Goal: Information Seeking & Learning: Learn about a topic

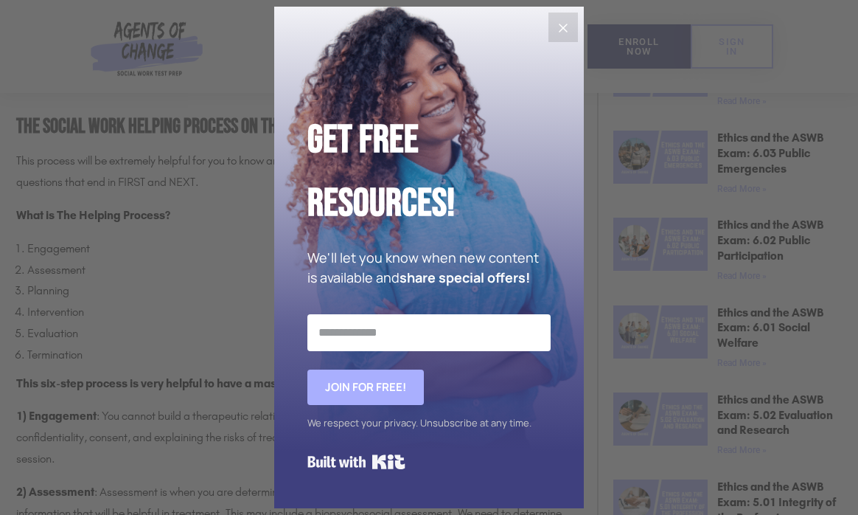
scroll to position [737, 0]
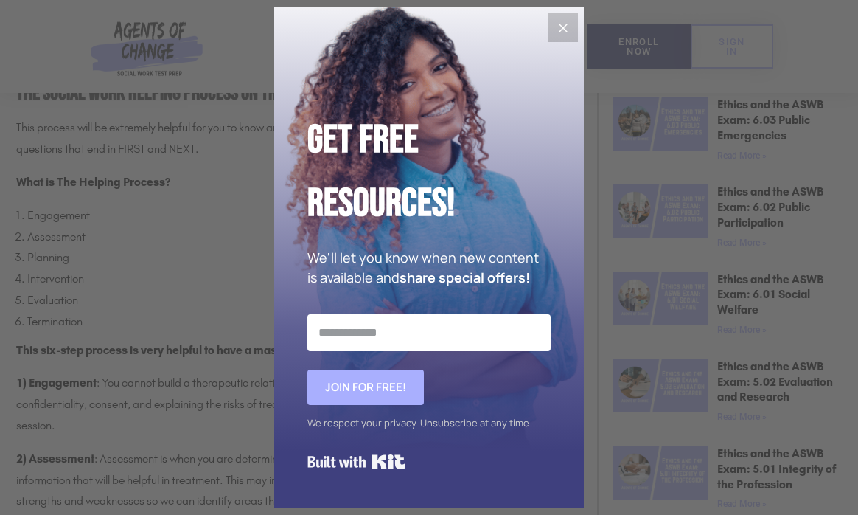
click at [564, 30] on icon "Close" at bounding box center [563, 28] width 18 height 18
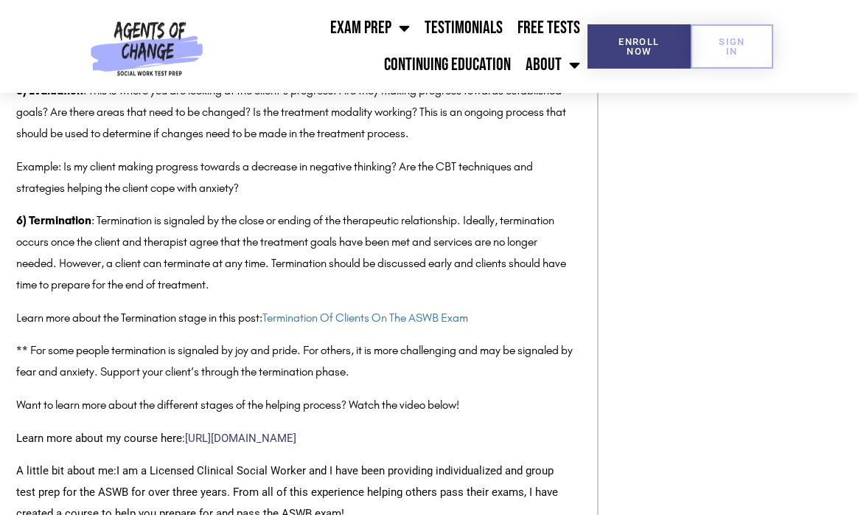
scroll to position [1622, 0]
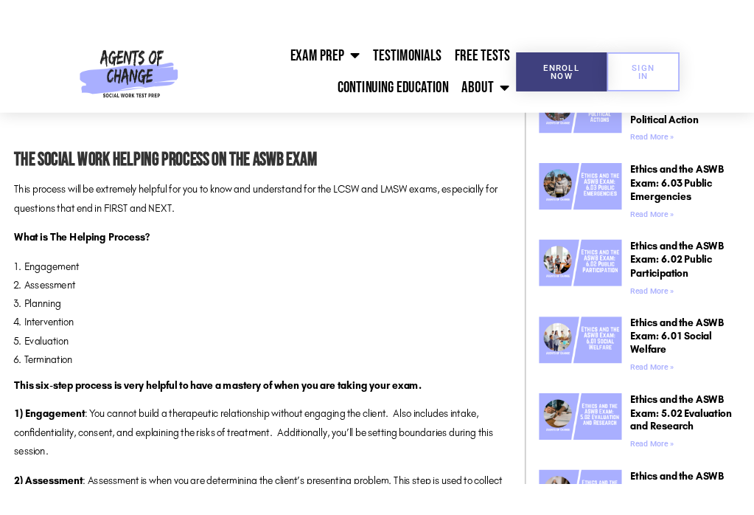
scroll to position [663, 0]
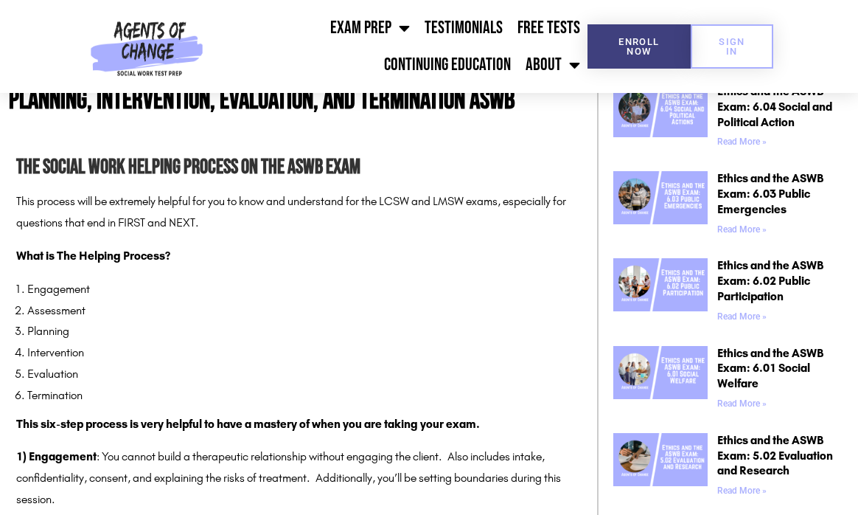
click at [109, 386] on li "Termination" at bounding box center [301, 395] width 548 height 21
drag, startPoint x: 83, startPoint y: 394, endPoint x: 26, endPoint y: 384, distance: 58.4
click at [27, 385] on li "Termination" at bounding box center [301, 395] width 548 height 21
click at [275, 349] on li "Intervention" at bounding box center [301, 352] width 548 height 21
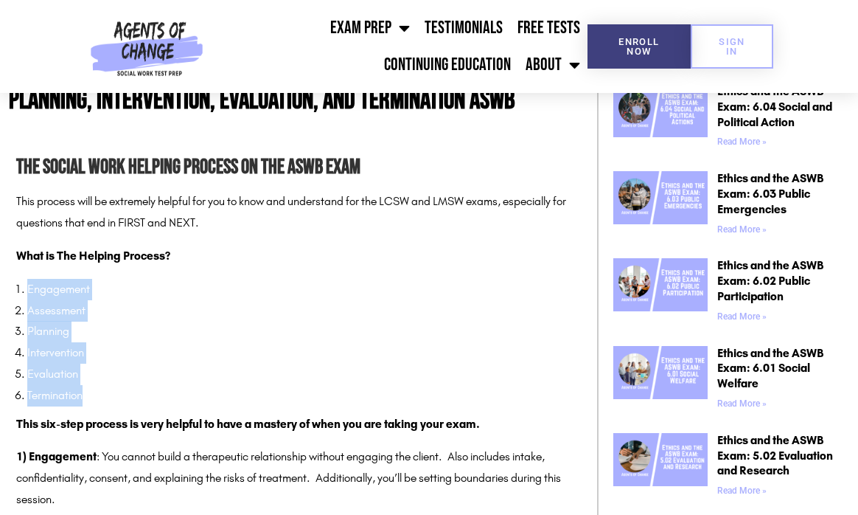
drag, startPoint x: 86, startPoint y: 394, endPoint x: 21, endPoint y: 293, distance: 120.0
click at [27, 293] on ol "Engagement Assessment Planning Intervention Evaluation Termination" at bounding box center [301, 343] width 548 height 128
copy ol "Engagement Assessment Planning Intervention Evaluation Termination"
click at [349, 331] on li "Planning" at bounding box center [301, 331] width 548 height 21
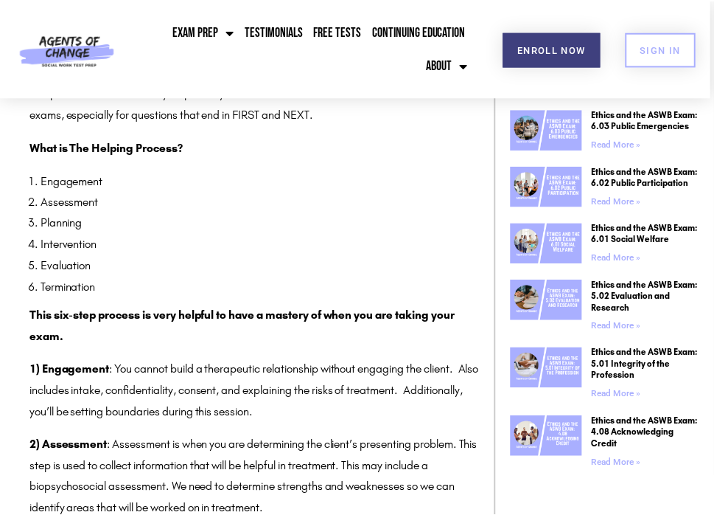
scroll to position [652, 0]
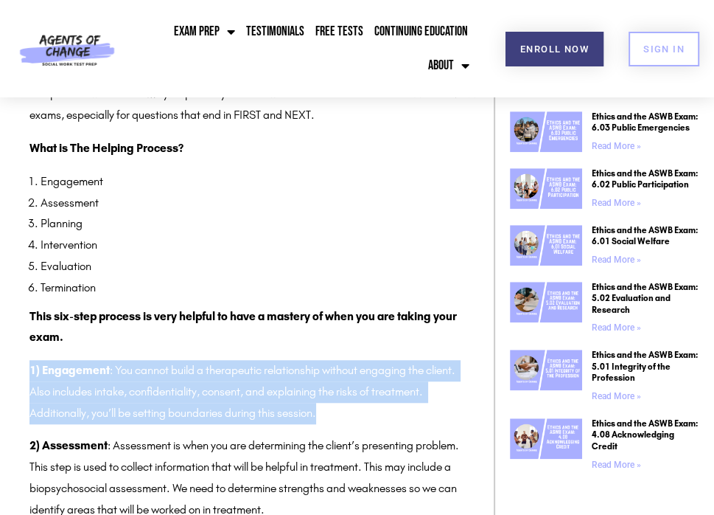
drag, startPoint x: 333, startPoint y: 415, endPoint x: 29, endPoint y: 372, distance: 306.8
click at [29, 372] on p "1) Engagement : You cannot build a therapeutic relationship without engaging th…" at bounding box center [254, 391] width 450 height 63
copy p "1) Engagement : You cannot build a therapeutic relationship without engaging th…"
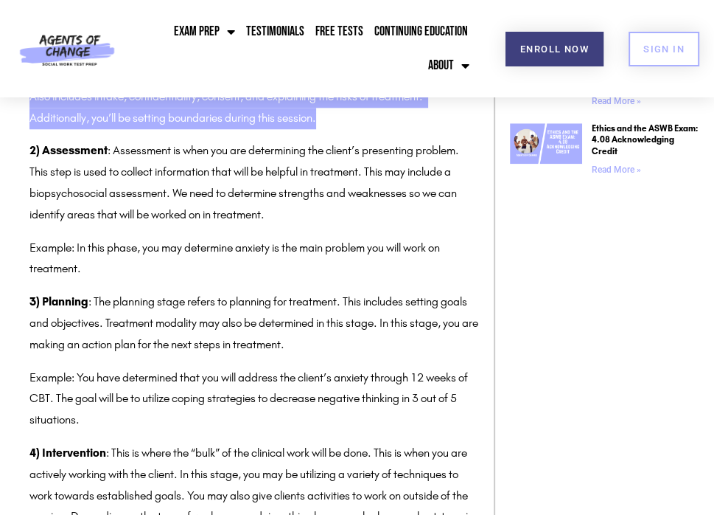
scroll to position [873, 0]
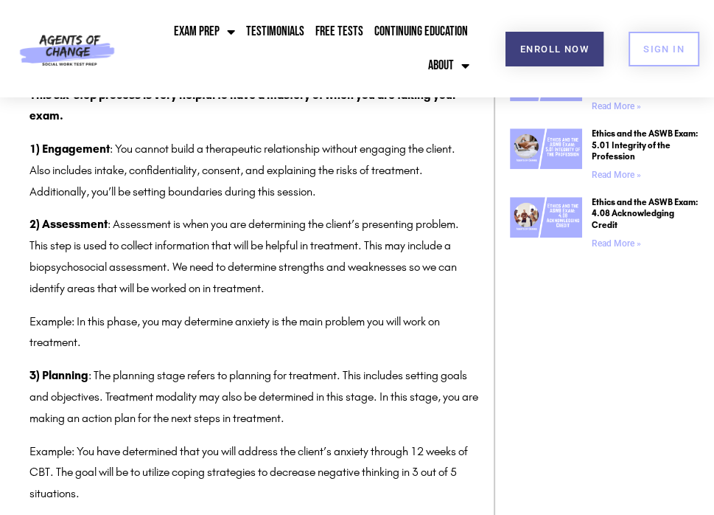
click at [130, 347] on p "Example: In this phase, you may determine anxiety is the main problem you will …" at bounding box center [254, 332] width 450 height 43
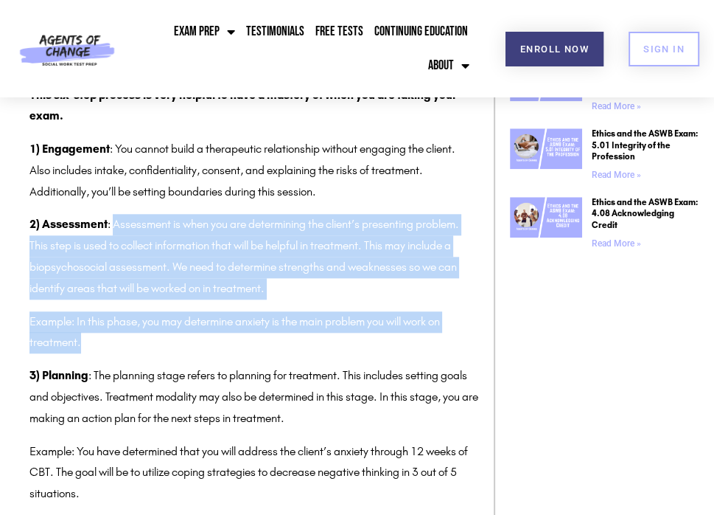
drag, startPoint x: 86, startPoint y: 337, endPoint x: 114, endPoint y: 230, distance: 110.5
copy div "Assessment is when you are determining the client’s presenting problem. This st…"
click at [124, 350] on p "Example: In this phase, you may determine anxiety is the main problem you will …" at bounding box center [254, 332] width 450 height 43
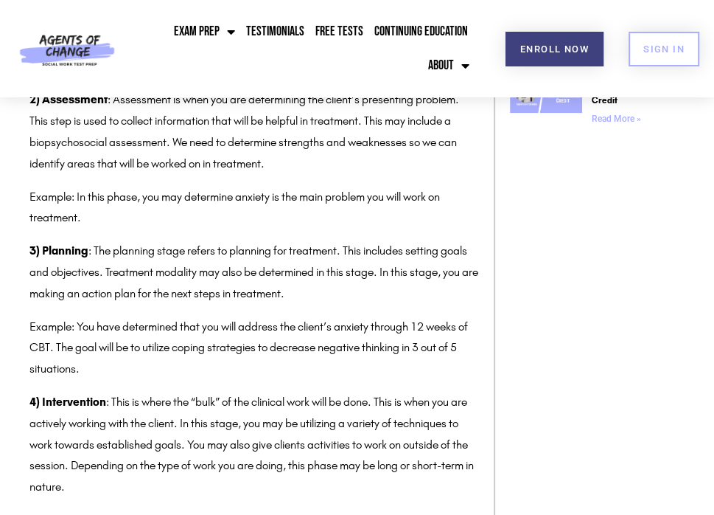
scroll to position [1021, 0]
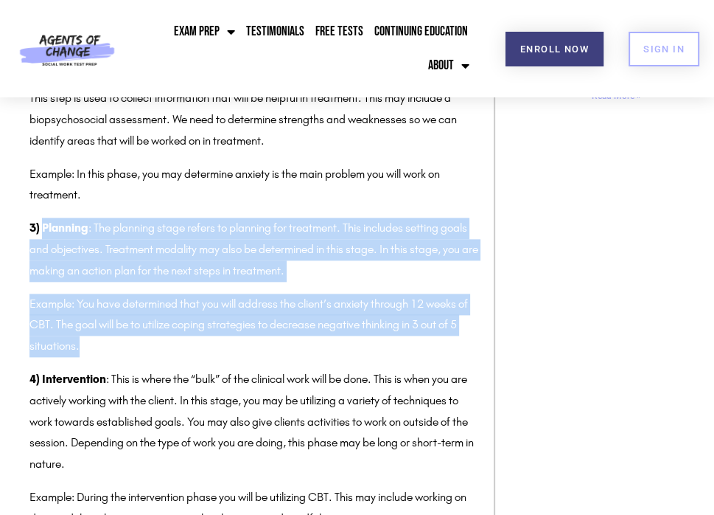
drag, startPoint x: 88, startPoint y: 349, endPoint x: 42, endPoint y: 230, distance: 127.4
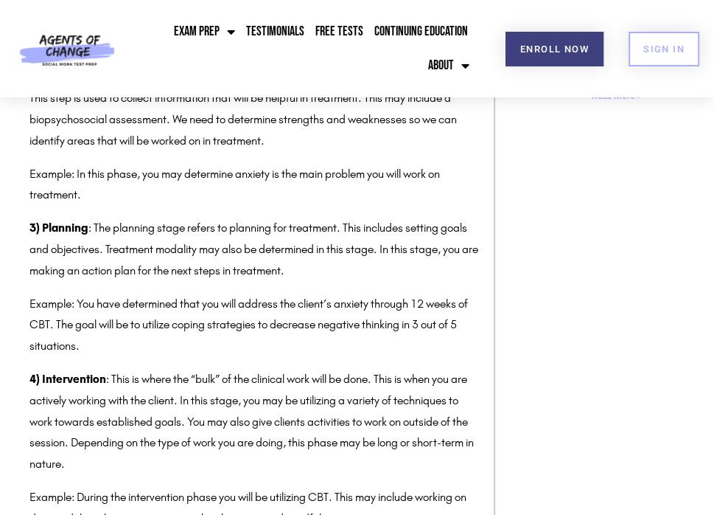
drag, startPoint x: 68, startPoint y: 361, endPoint x: 83, endPoint y: 355, distance: 15.9
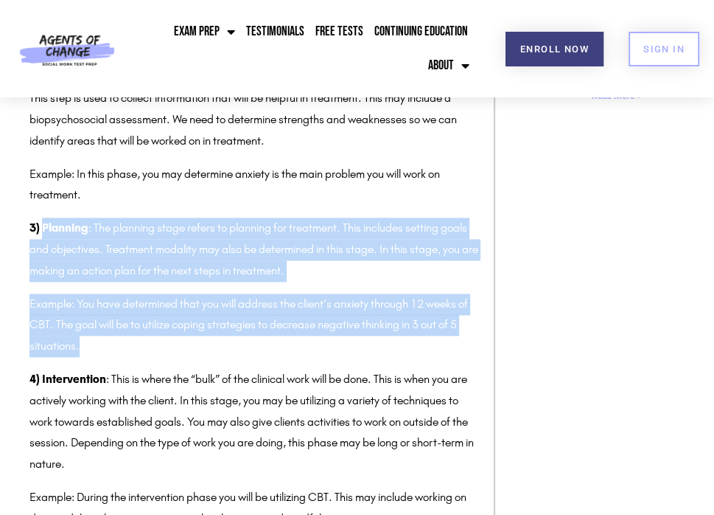
drag, startPoint x: 85, startPoint y: 349, endPoint x: 43, endPoint y: 231, distance: 124.5
copy div "Planning : The planning stage refers to planning for treatment. This includes s…"
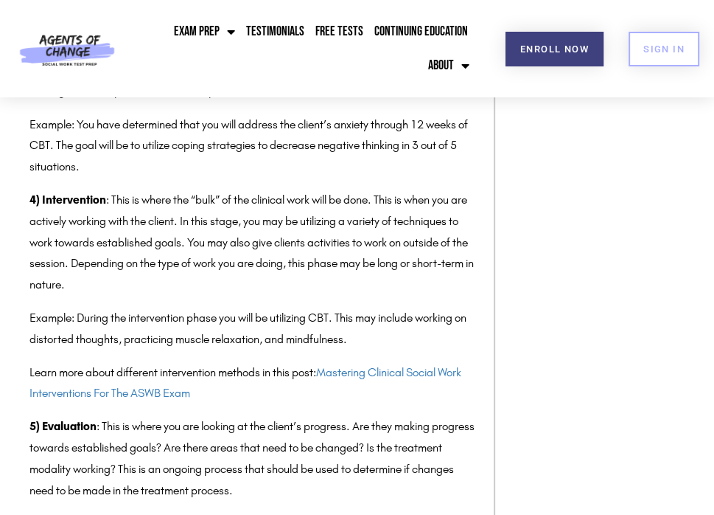
scroll to position [1242, 0]
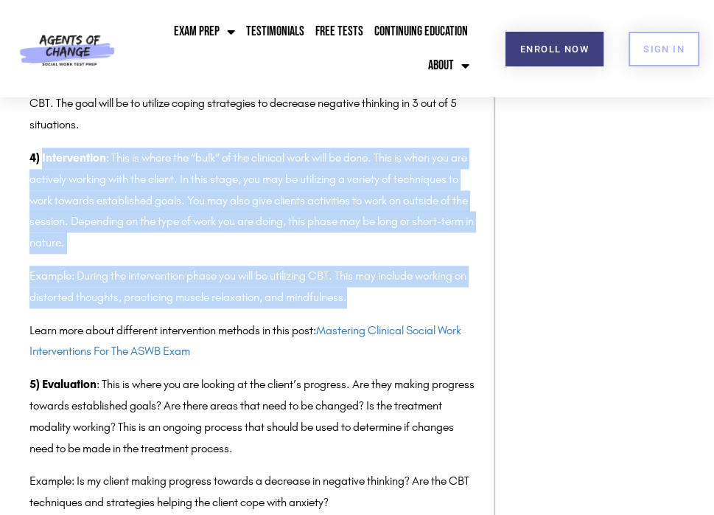
drag, startPoint x: 374, startPoint y: 299, endPoint x: 42, endPoint y: 158, distance: 360.6
click at [42, 158] on div "The Social Work Helping Process on the ASWB Exam This process will be extremely…" at bounding box center [254, 314] width 450 height 1720
copy div "Intervention : This is where the “bulk” of the clinical work will be done. This…"
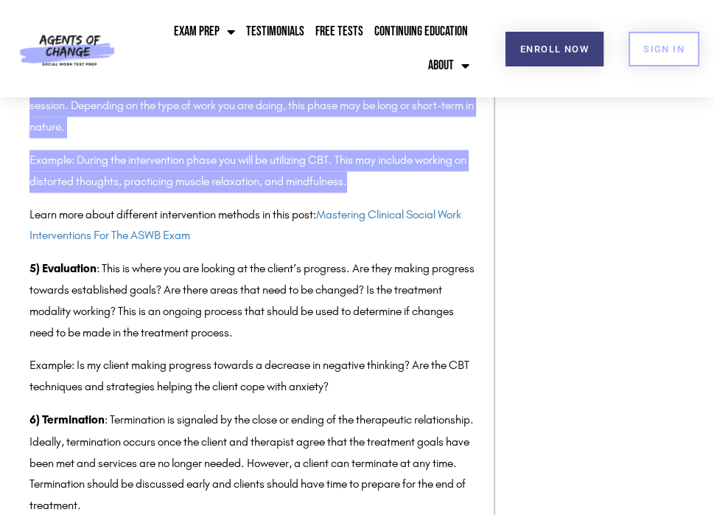
scroll to position [1389, 0]
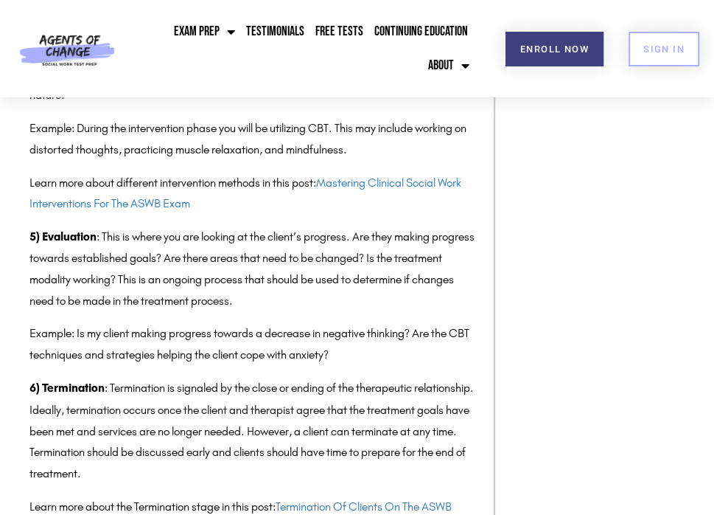
click at [183, 370] on div "The Social Work Helping Process on the ASWB Exam This process will be extremely…" at bounding box center [254, 166] width 450 height 1720
click at [341, 354] on p "Example: Is my client making progress towards a decrease in negative thinking? …" at bounding box center [254, 344] width 450 height 43
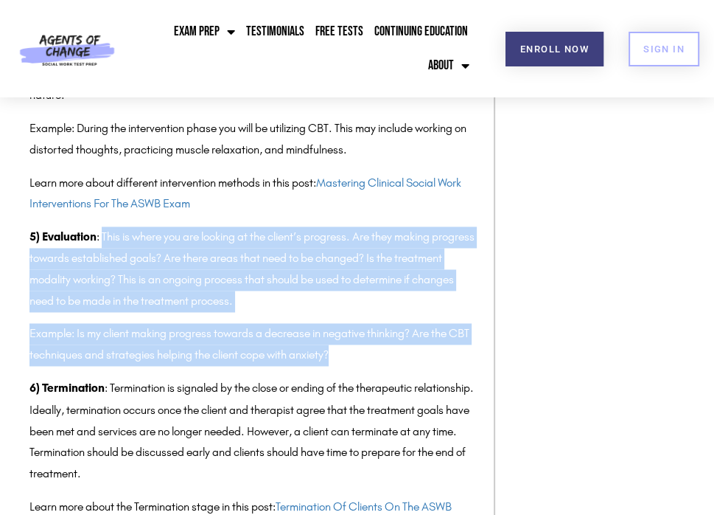
drag, startPoint x: 341, startPoint y: 354, endPoint x: 103, endPoint y: 238, distance: 264.7
click at [103, 238] on div "The Social Work Helping Process on the ASWB Exam This process will be extremely…" at bounding box center [254, 166] width 450 height 1720
copy div "This is where you are looking at the client’s progress. Are they making progres…"
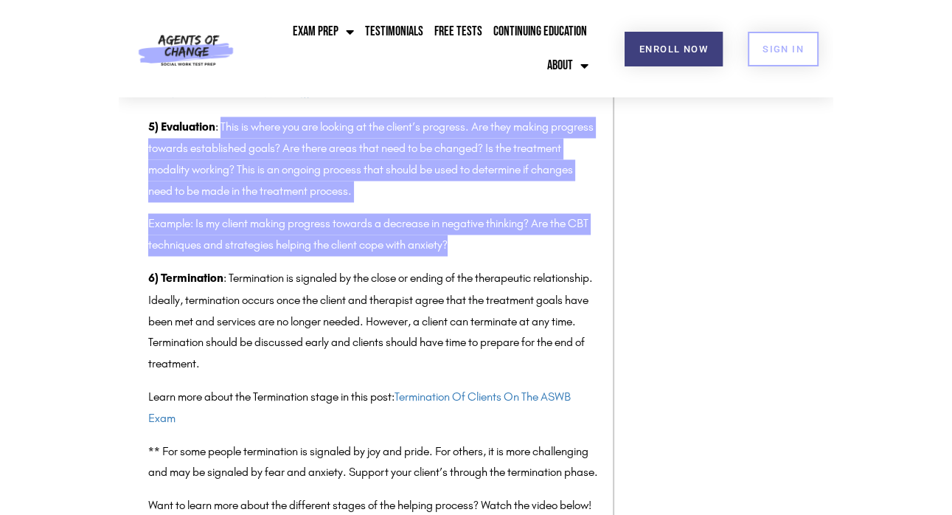
scroll to position [1537, 0]
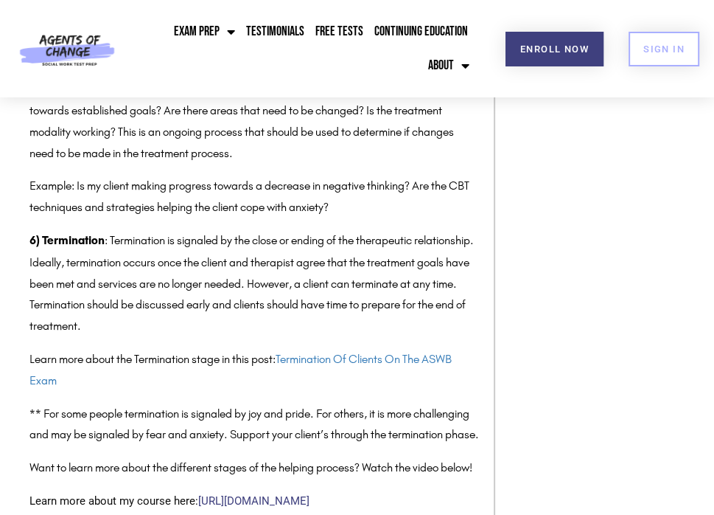
click at [172, 377] on p "Learn more about the Termination stage in this post: Termination Of Clients On …" at bounding box center [254, 369] width 450 height 43
click at [214, 335] on p "6) Termination : Termination is signaled by the close or ending of the therapeu…" at bounding box center [254, 283] width 450 height 106
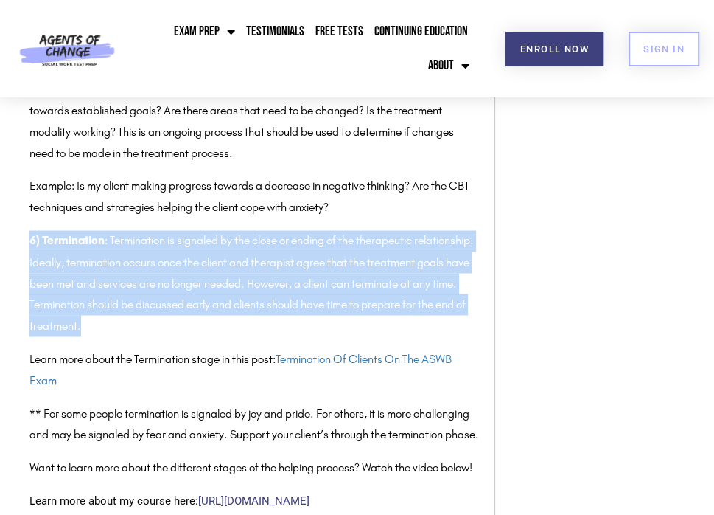
drag, startPoint x: 192, startPoint y: 326, endPoint x: 30, endPoint y: 240, distance: 183.0
click at [30, 240] on p "6) Termination : Termination is signaled by the close or ending of the therapeu…" at bounding box center [254, 283] width 450 height 106
copy p "6) Termination : Termination is signaled by the close or ending of the therapeu…"
